Goal: Find specific page/section: Find specific page/section

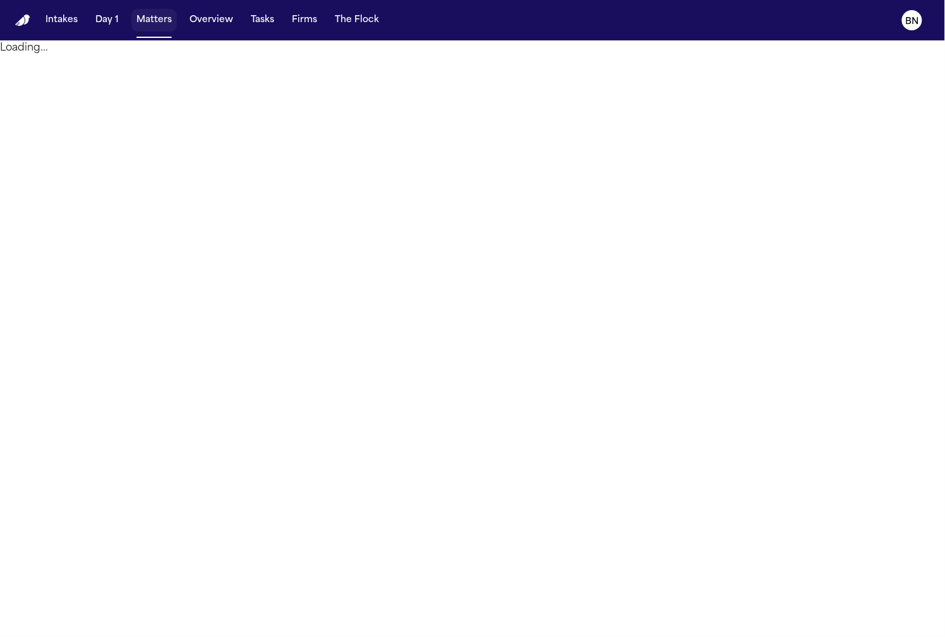
click at [151, 25] on button "Matters" at bounding box center [153, 20] width 45 height 23
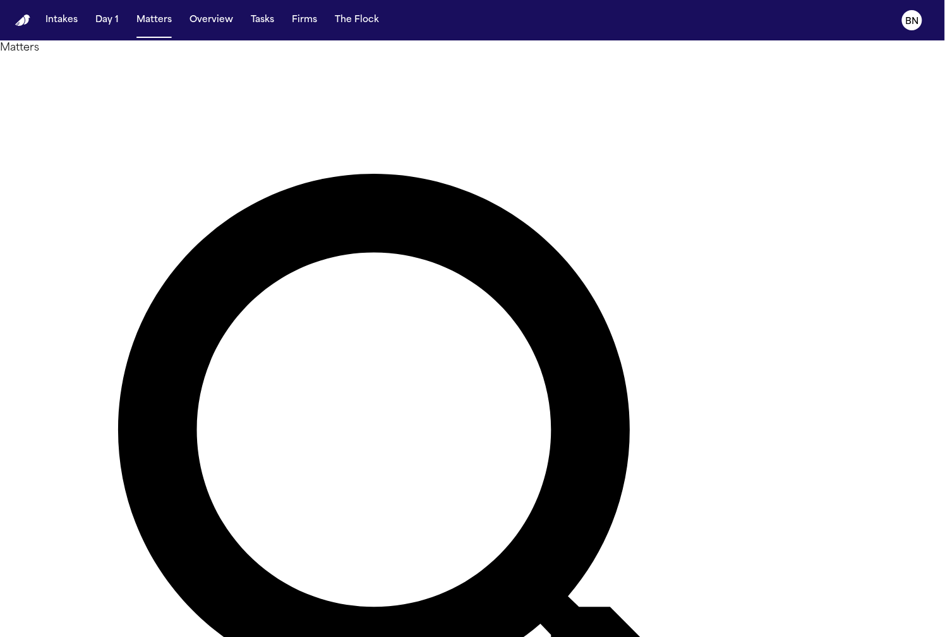
type input "*****"
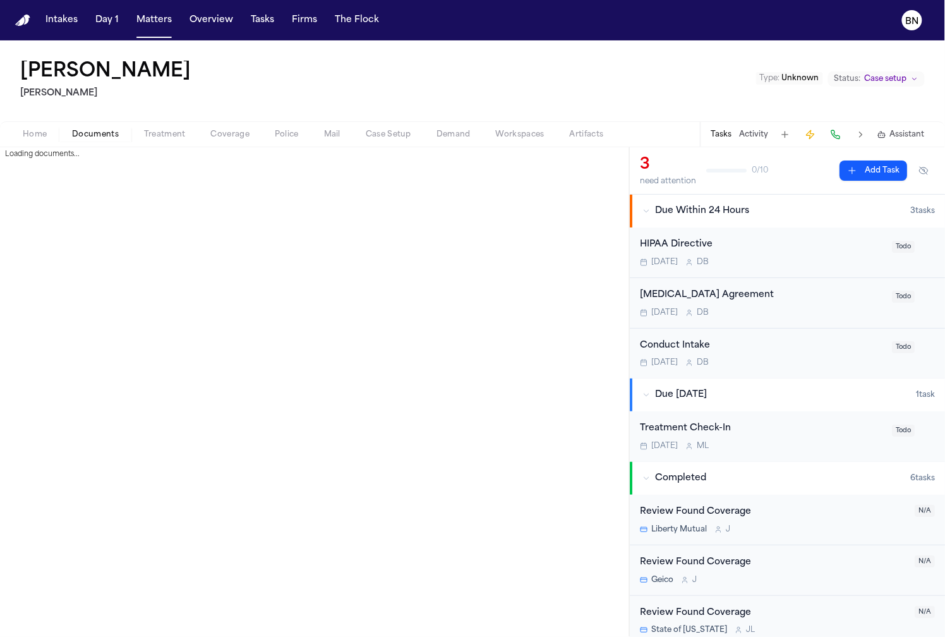
click at [103, 133] on span "Documents" at bounding box center [95, 135] width 47 height 10
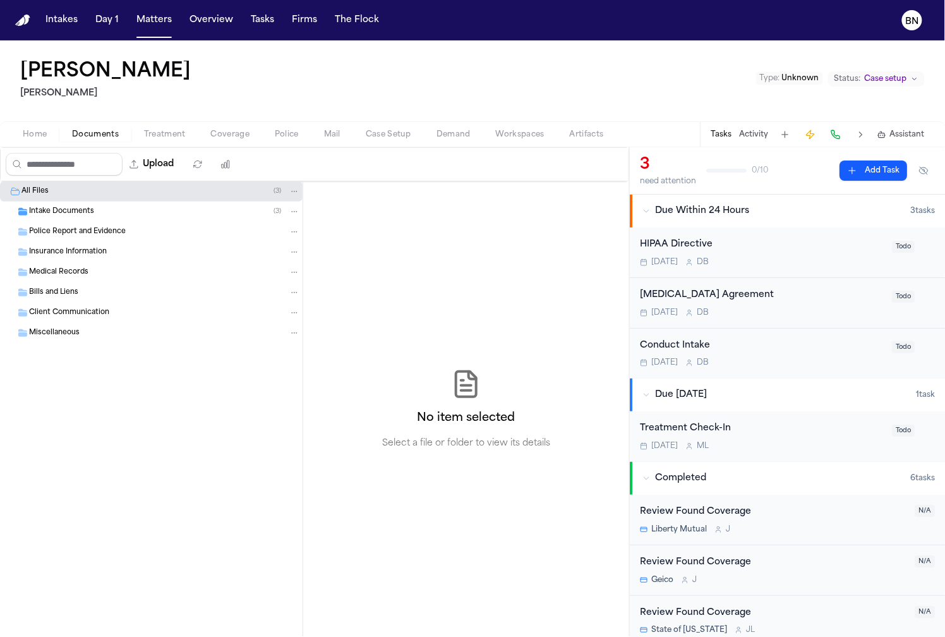
click at [116, 214] on div "Intake Documents ( 3 )" at bounding box center [164, 211] width 271 height 11
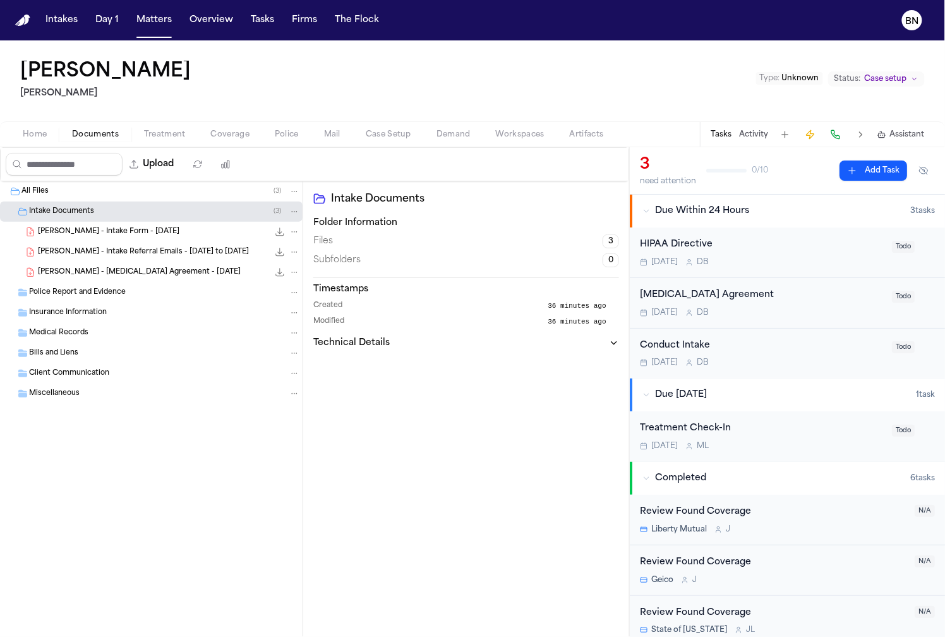
click at [121, 233] on span "[PERSON_NAME] - Intake Form - [DATE]" at bounding box center [109, 232] width 142 height 11
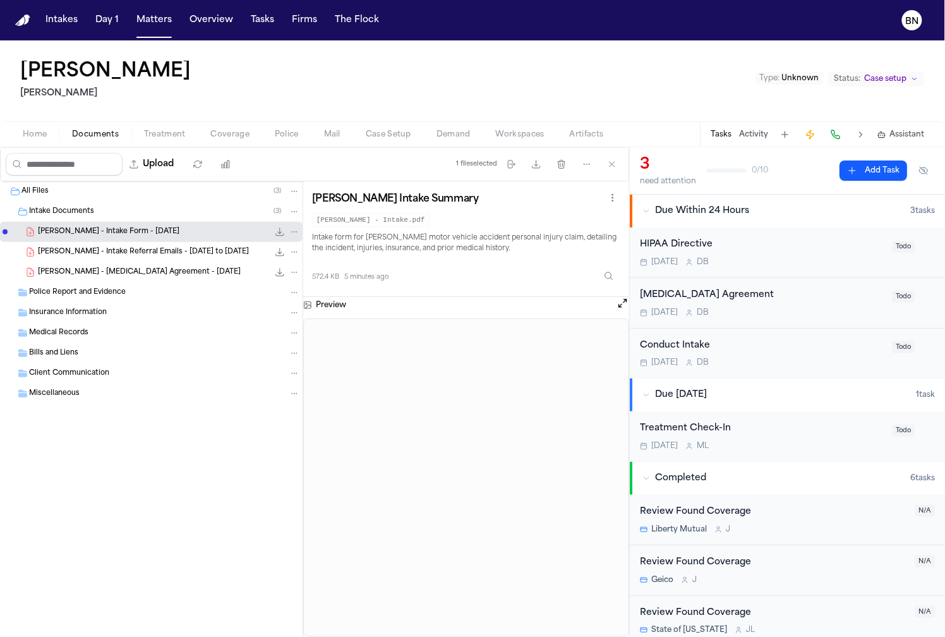
click at [224, 127] on button "Coverage" at bounding box center [230, 134] width 64 height 15
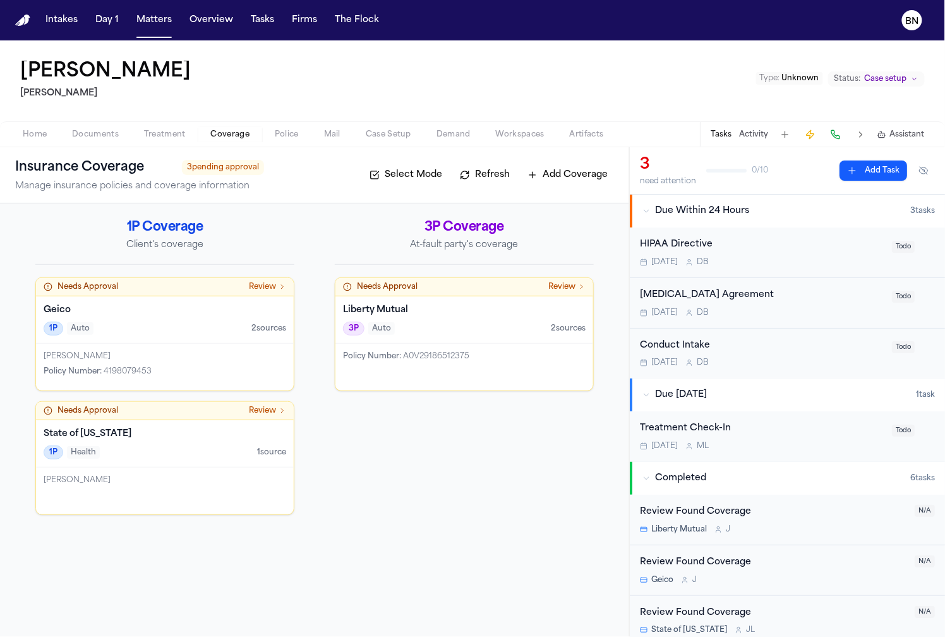
click at [386, 137] on span "Case Setup" at bounding box center [388, 135] width 45 height 10
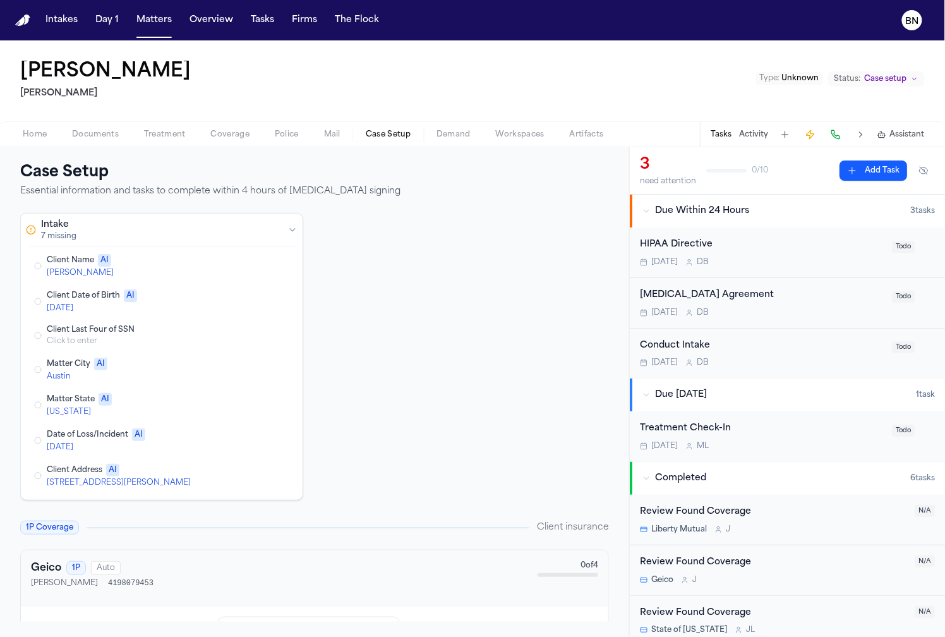
click at [146, 31] on button "Matters" at bounding box center [153, 20] width 45 height 23
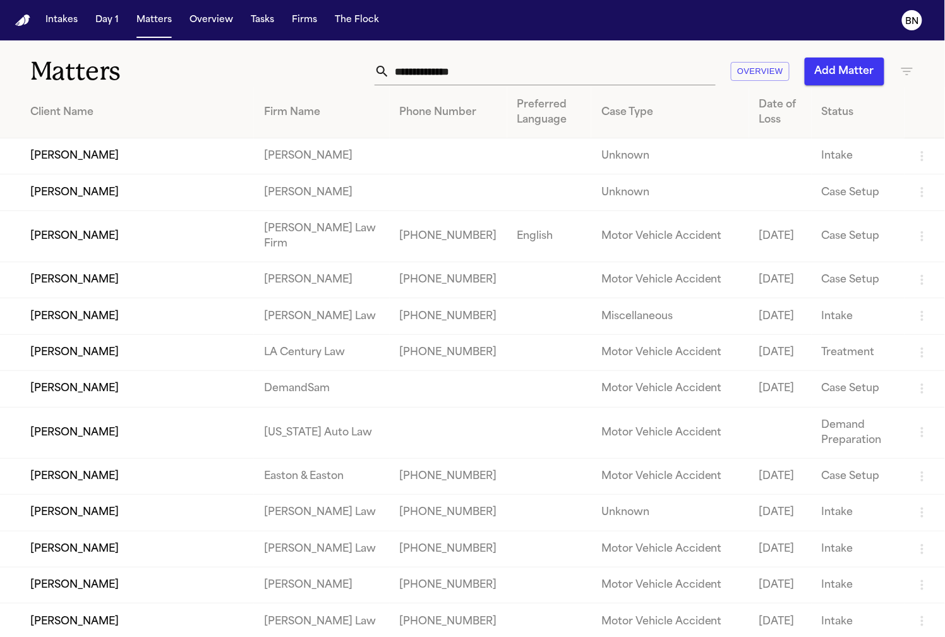
click at [561, 73] on input "text" at bounding box center [553, 71] width 326 height 28
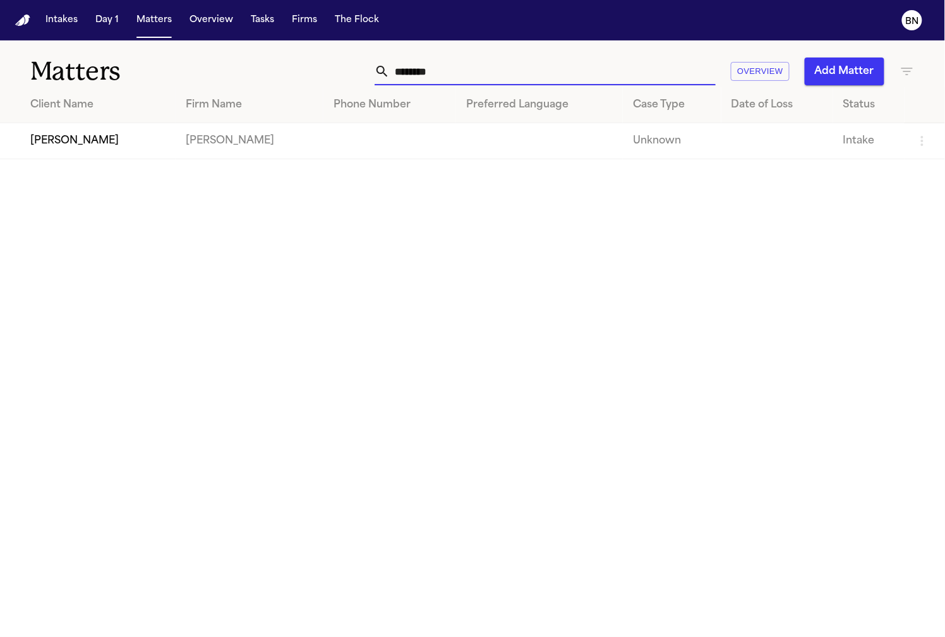
type input "********"
click at [143, 138] on td "[PERSON_NAME]" at bounding box center [88, 141] width 176 height 36
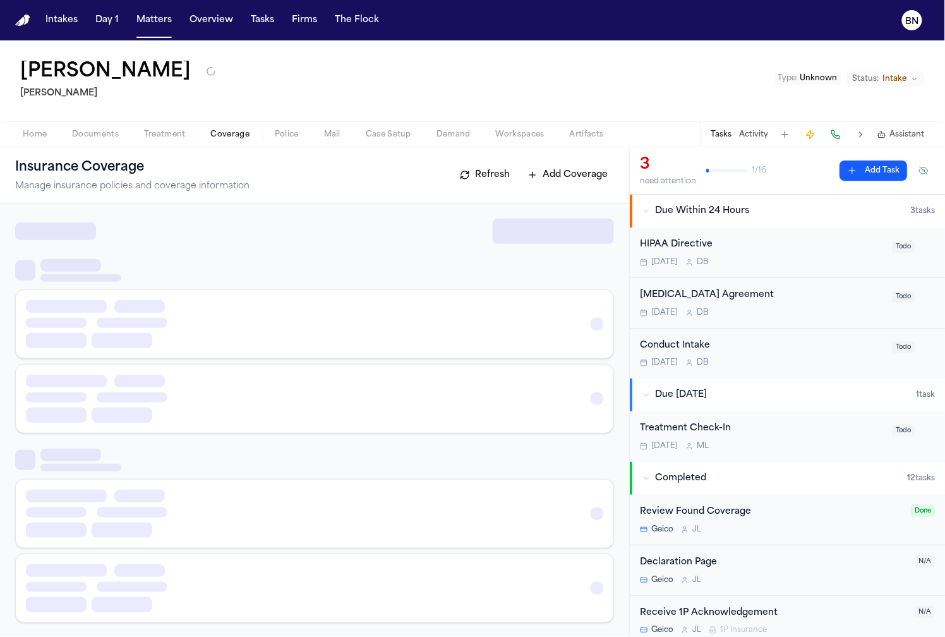
click at [235, 133] on span "Coverage" at bounding box center [230, 135] width 39 height 10
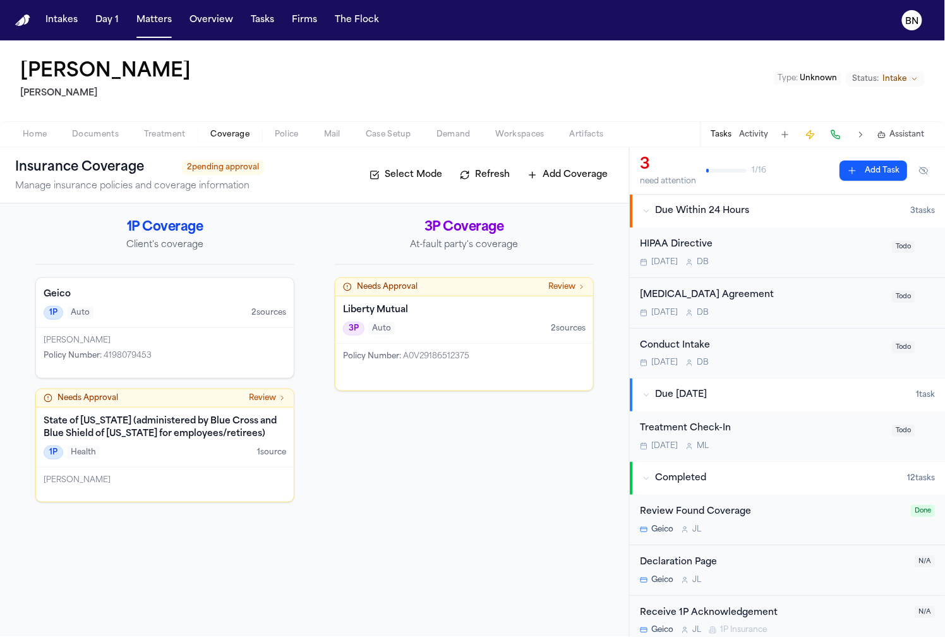
click at [84, 142] on div "Home Documents Treatment Coverage Police Mail Case Setup Demand Workspaces Arti…" at bounding box center [472, 133] width 945 height 25
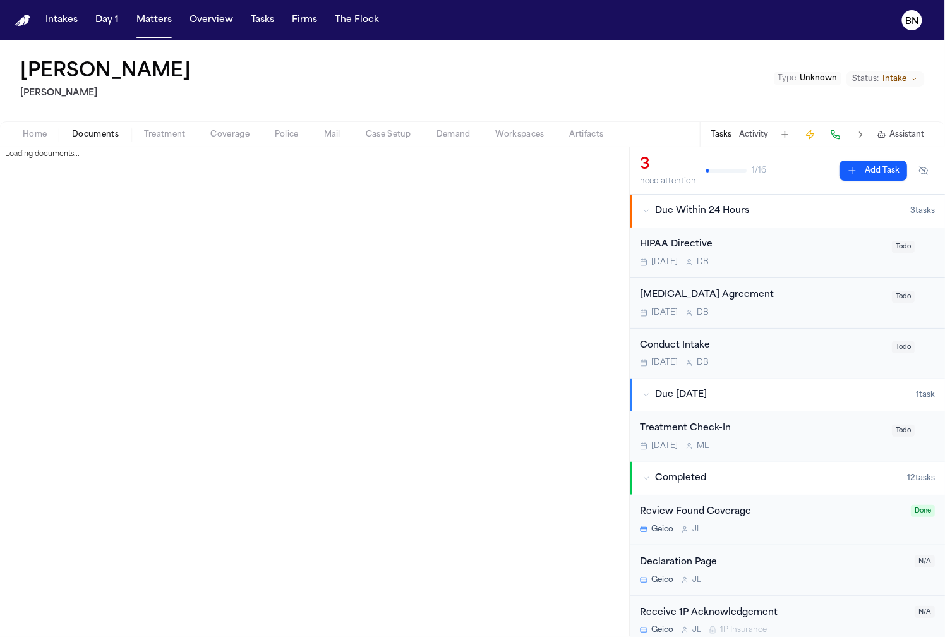
click at [85, 140] on span "Documents" at bounding box center [95, 135] width 47 height 10
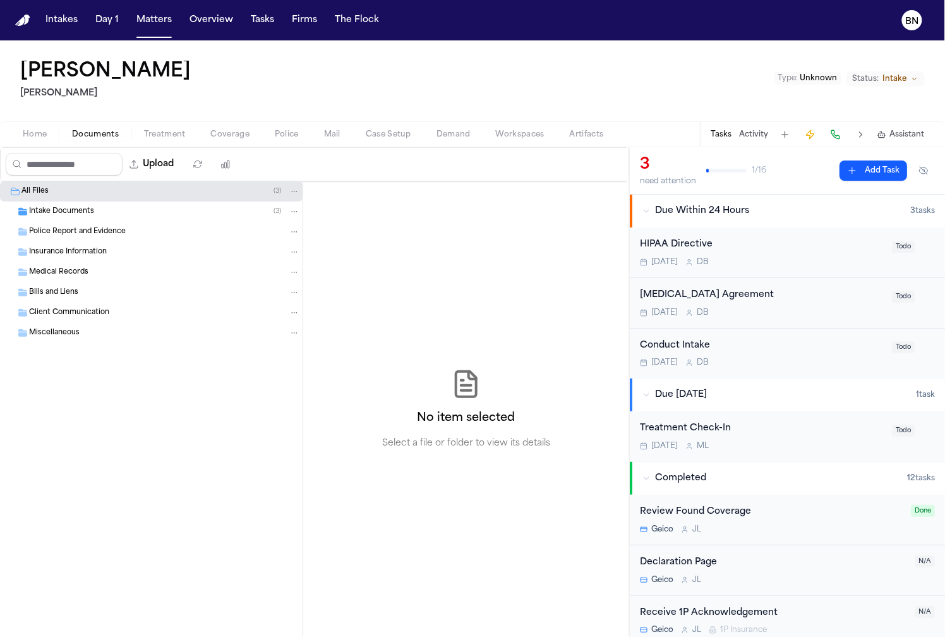
click at [87, 209] on span "Intake Documents" at bounding box center [61, 212] width 65 height 11
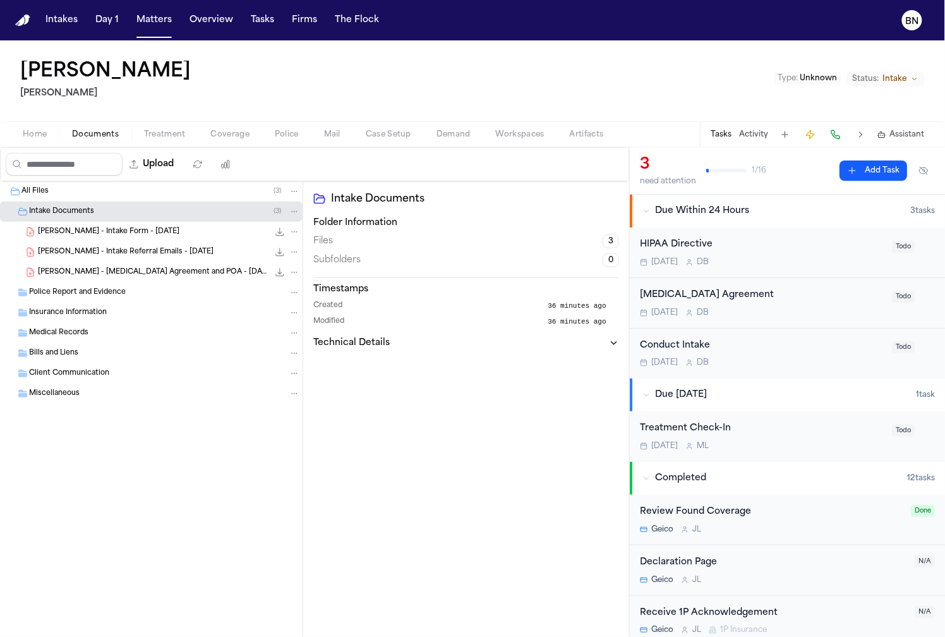
click at [98, 275] on span "J. Johnson - Retainer Agreement and POA - 7.12.25" at bounding box center [153, 272] width 231 height 11
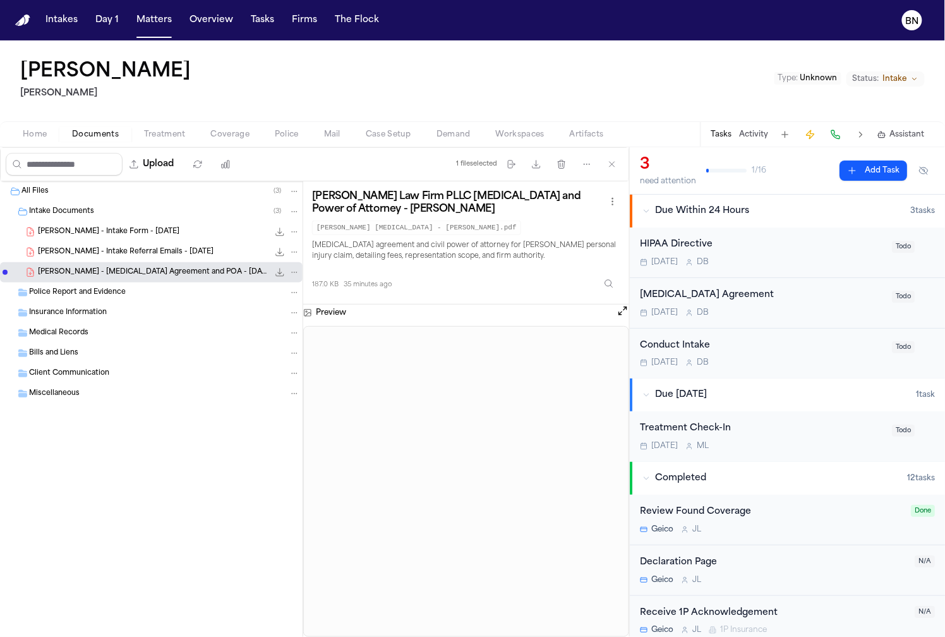
click at [104, 226] on div "J. Johnson - Intake Form - 8.12.25 572.4 KB • PDF" at bounding box center [169, 232] width 262 height 13
